Goal: Information Seeking & Learning: Learn about a topic

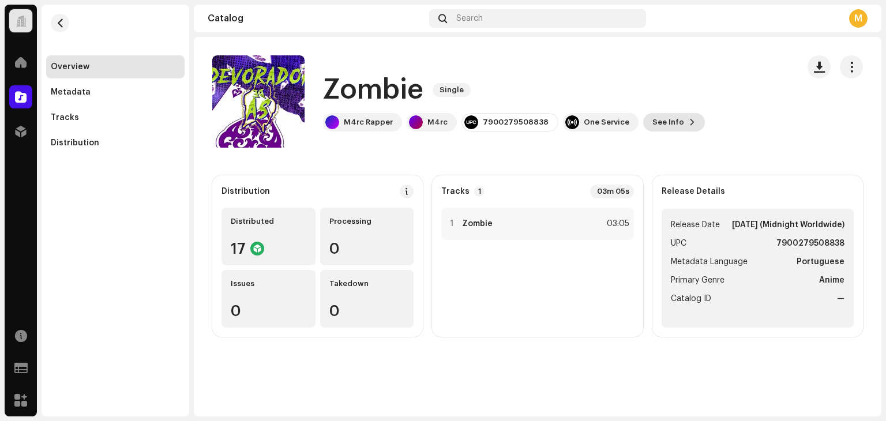
click at [664, 120] on span "See Info" at bounding box center [668, 122] width 32 height 23
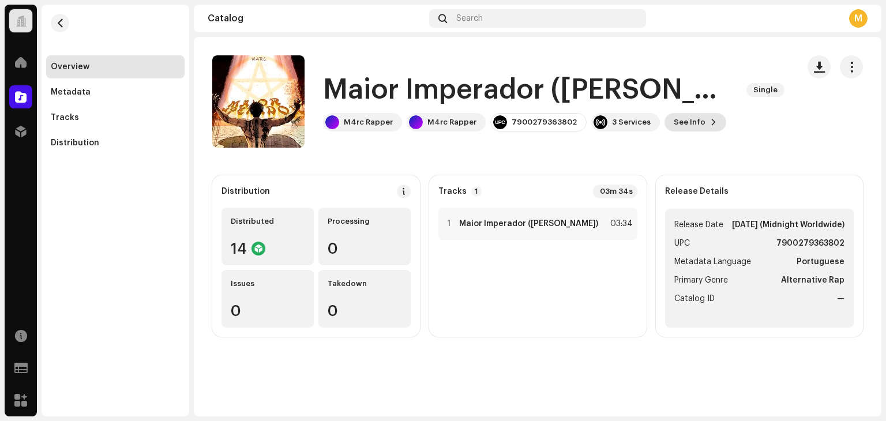
click at [710, 126] on span at bounding box center [713, 122] width 7 height 9
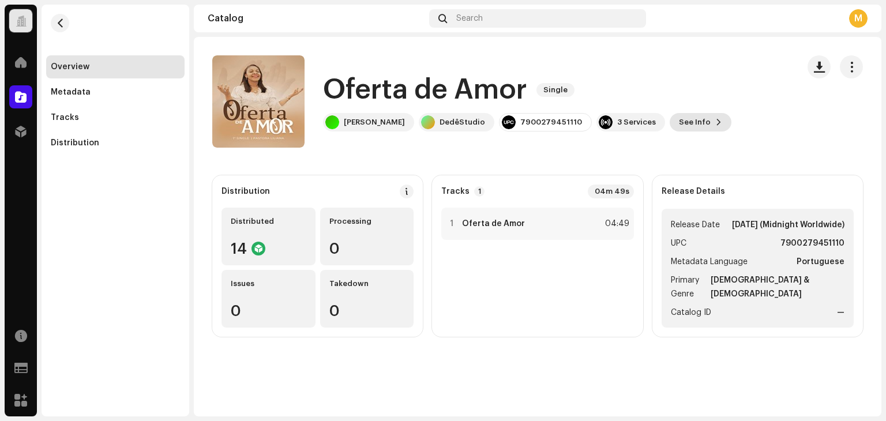
click at [679, 119] on span "See Info" at bounding box center [695, 122] width 32 height 23
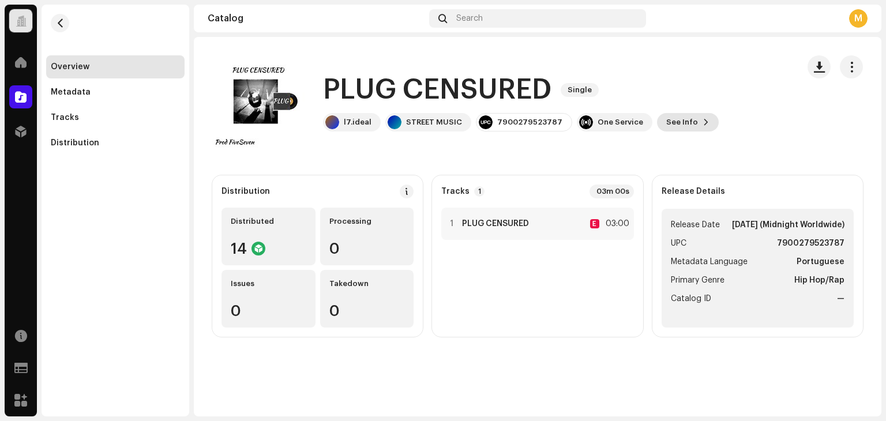
click at [683, 123] on button "See Info" at bounding box center [688, 122] width 62 height 18
